Goal: Task Accomplishment & Management: Complete application form

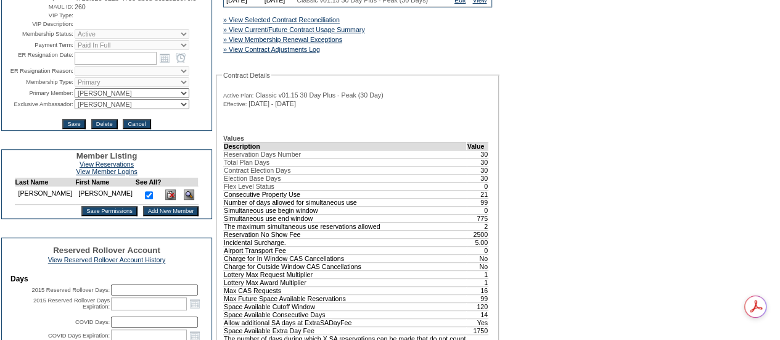
click at [143, 216] on input "Add New Member" at bounding box center [171, 211] width 56 height 10
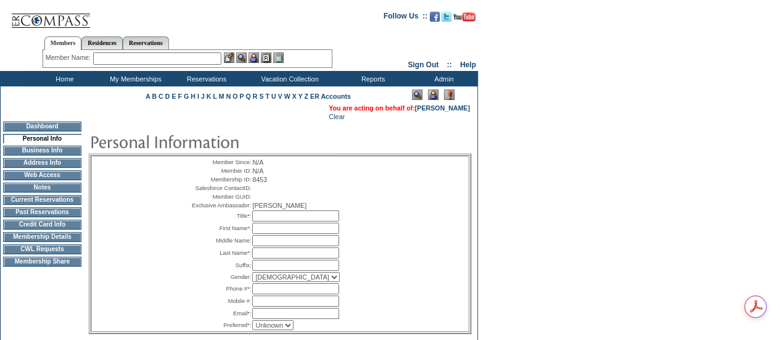
click at [259, 221] on input "text" at bounding box center [295, 215] width 87 height 11
type input "Mrs."
click at [561, 160] on form "Follow Us ::" at bounding box center [388, 231] width 776 height 456
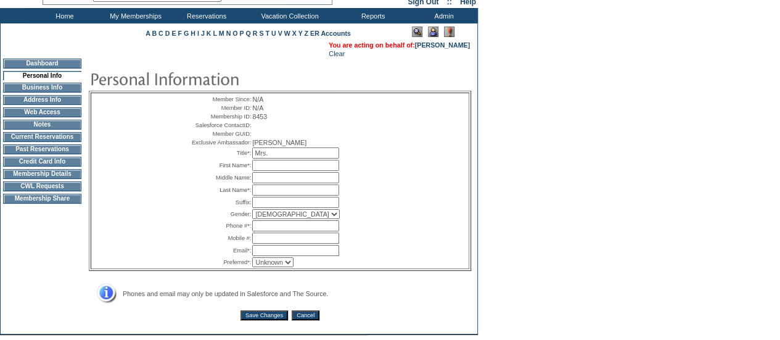
scroll to position [123, 0]
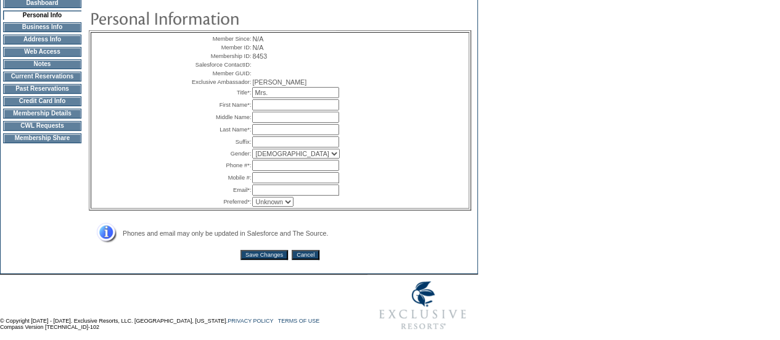
click at [267, 110] on input "text" at bounding box center [295, 104] width 87 height 11
type input "Caitlin"
type input "[PERSON_NAME]"
click at [271, 159] on select "[DEMOGRAPHIC_DATA] [DEMOGRAPHIC_DATA]" at bounding box center [296, 154] width 88 height 10
select select "F"
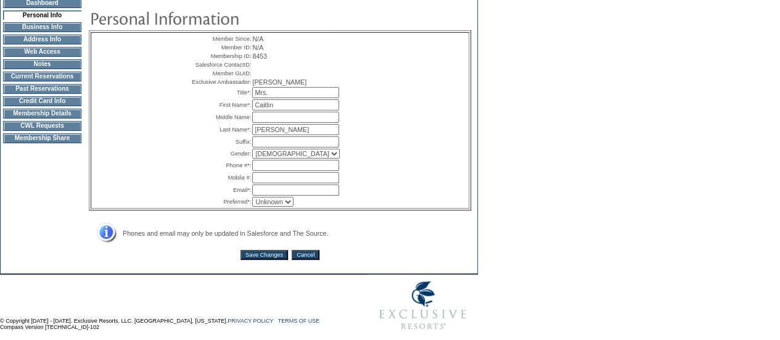
click at [252, 159] on select "[DEMOGRAPHIC_DATA] [DEMOGRAPHIC_DATA]" at bounding box center [296, 154] width 88 height 10
click at [288, 171] on input "text" at bounding box center [295, 165] width 87 height 11
click at [308, 171] on input "[PHONE_NUMBER]" at bounding box center [295, 165] width 87 height 11
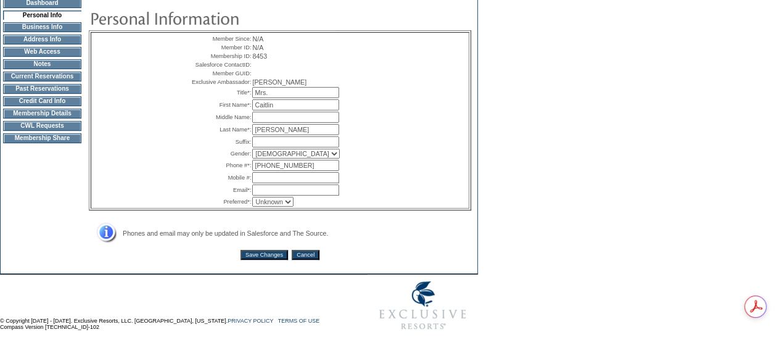
click at [308, 171] on input "[PHONE_NUMBER]" at bounding box center [295, 165] width 87 height 11
type input "[PHONE_NUMBER]"
click at [265, 183] on input "text" at bounding box center [295, 177] width 87 height 11
paste input "[PHONE_NUMBER]"
type input "[PHONE_NUMBER]"
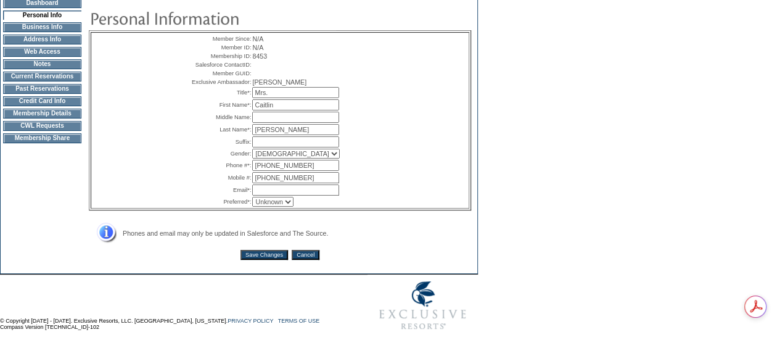
click at [268, 196] on input "text" at bounding box center [295, 189] width 87 height 11
type input "c"
type input "[EMAIL_ADDRESS][DOMAIN_NAME]"
click at [286, 207] on select "Unknown Email Phone Mobile" at bounding box center [272, 202] width 41 height 10
select select "E"
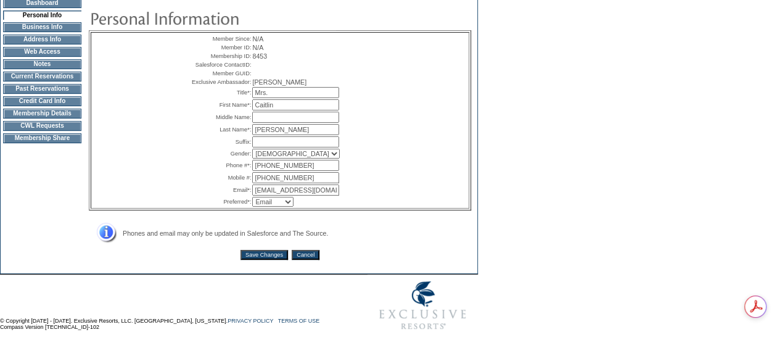
click at [252, 207] on select "Unknown Email Phone Mobile" at bounding box center [272, 202] width 41 height 10
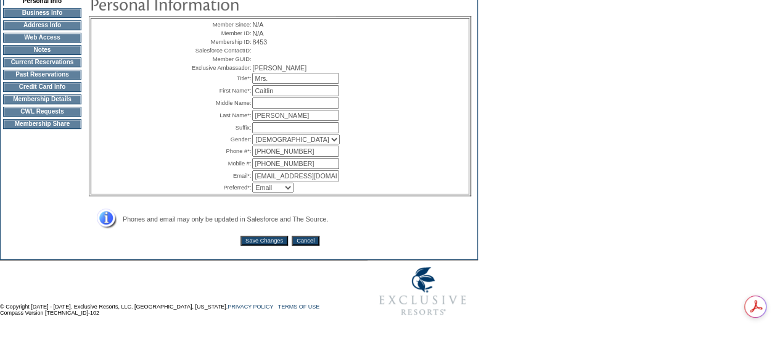
click at [254, 246] on td "Member Since: N/A Member ID: N/A Membership ID: 8453 Salesforce ContactID: Memb…" at bounding box center [280, 118] width 382 height 268
click at [254, 239] on input "Save Changes" at bounding box center [264, 241] width 47 height 10
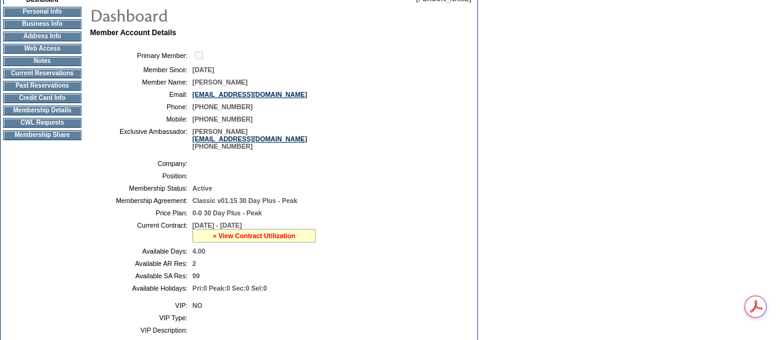
click at [243, 239] on link "» View Contract Utilization" at bounding box center [254, 235] width 83 height 7
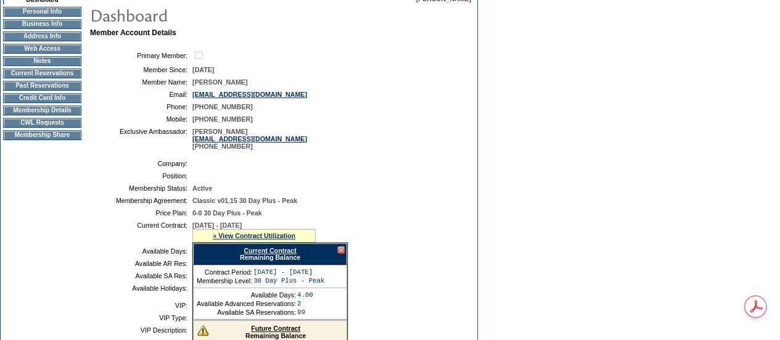
click at [291, 254] on link "Current Contract" at bounding box center [270, 250] width 52 height 7
click at [69, 193] on td "Dashboard Personal Info Business Info Address Info Web Access Notes Current Res…" at bounding box center [42, 317] width 83 height 645
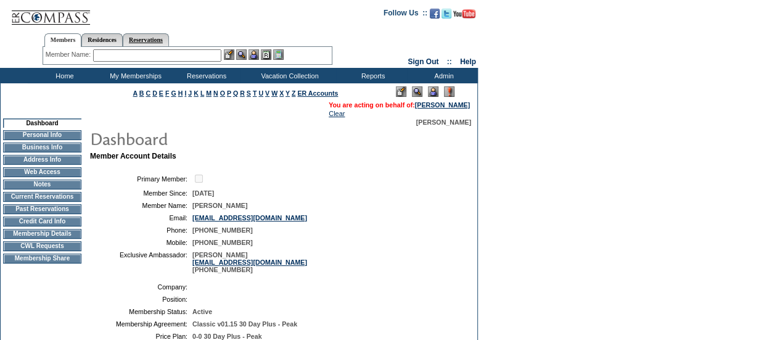
click at [154, 40] on link "Reservations" at bounding box center [146, 39] width 46 height 13
click at [122, 55] on input "text" at bounding box center [117, 55] width 54 height 12
paste input "1793629"
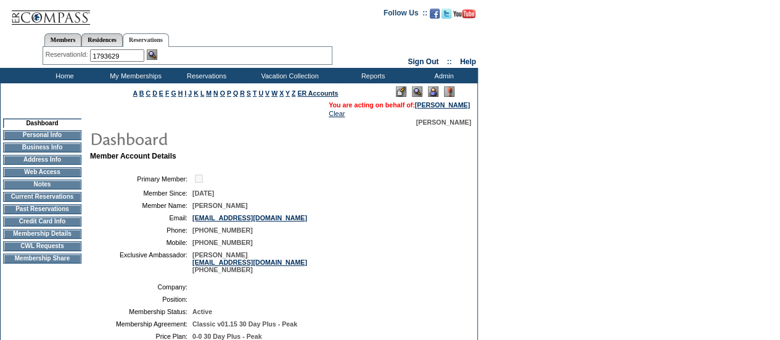
type input "1793629"
click at [157, 57] on img at bounding box center [152, 54] width 10 height 10
